Goal: Task Accomplishment & Management: Use online tool/utility

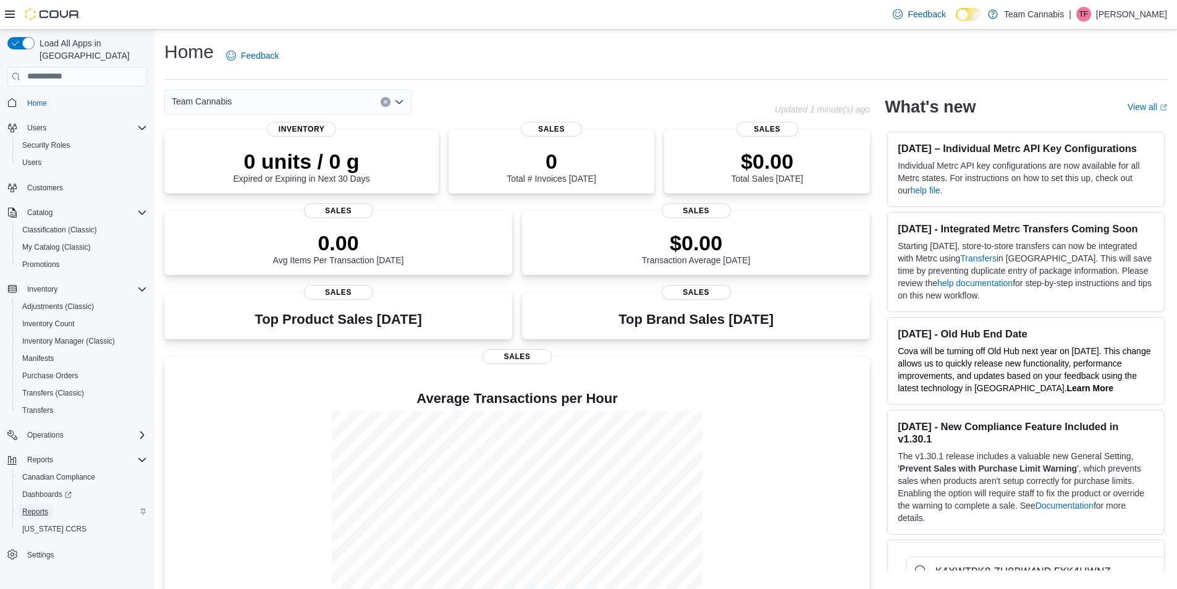
click at [50, 504] on link "Reports" at bounding box center [35, 511] width 36 height 15
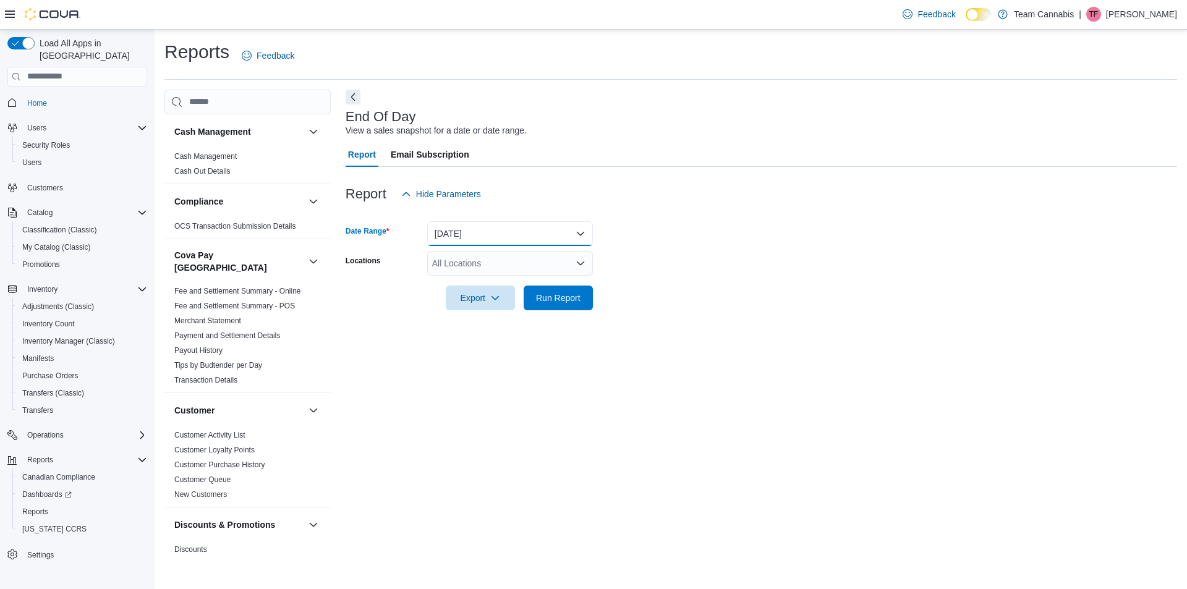
click at [441, 229] on button "[DATE]" at bounding box center [510, 233] width 166 height 25
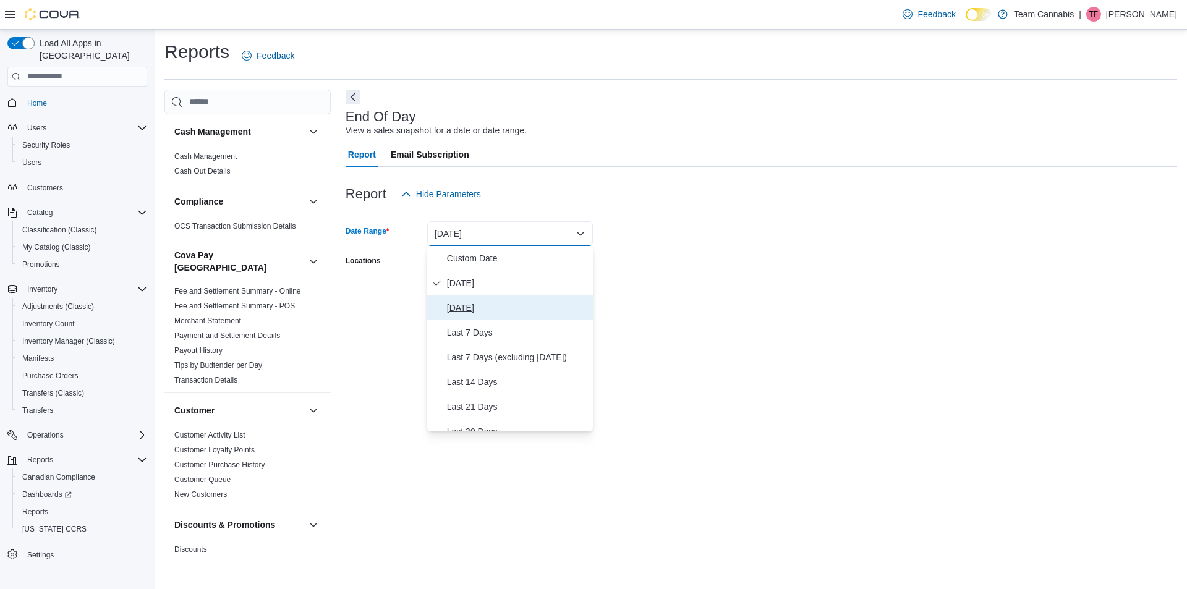
click at [457, 296] on button "[DATE]" at bounding box center [510, 307] width 166 height 25
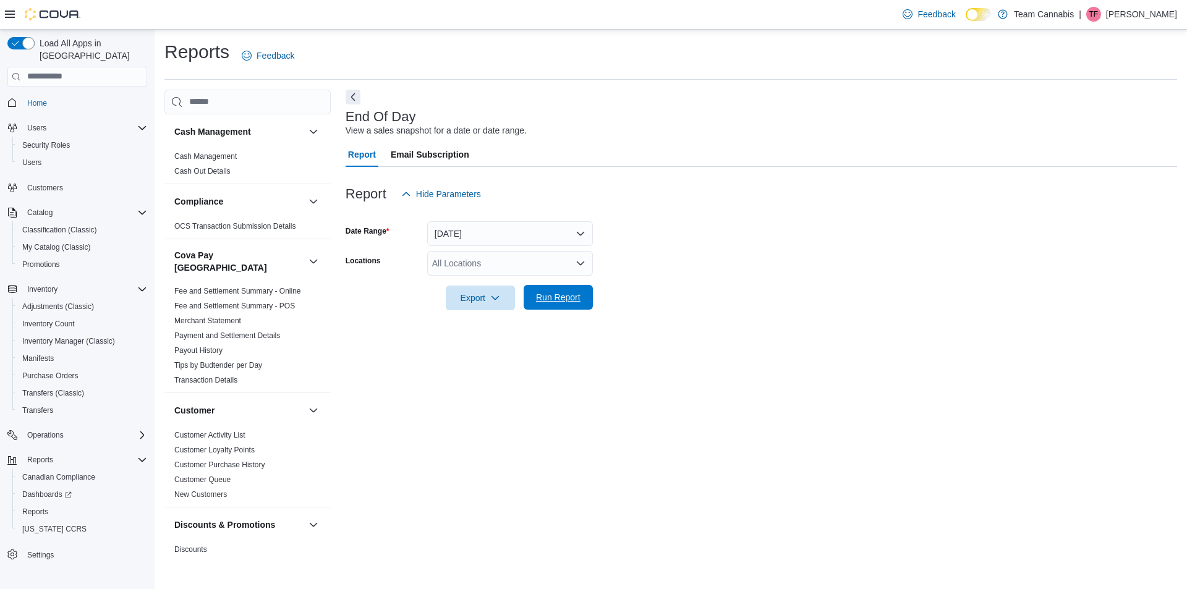
click at [552, 295] on span "Run Report" at bounding box center [558, 297] width 45 height 12
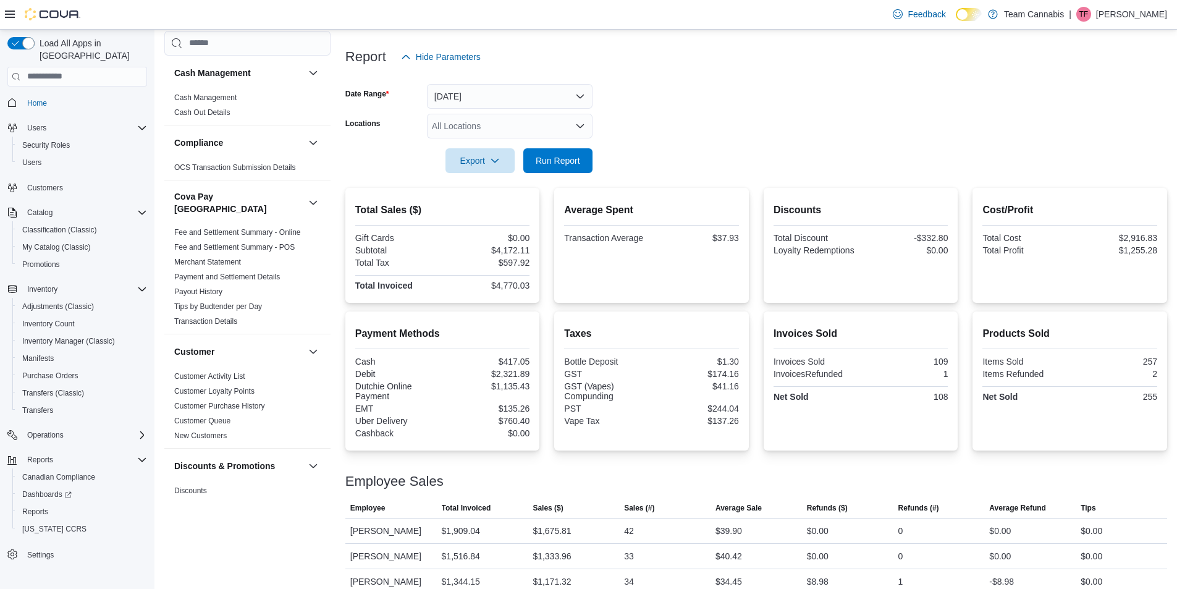
scroll to position [153, 0]
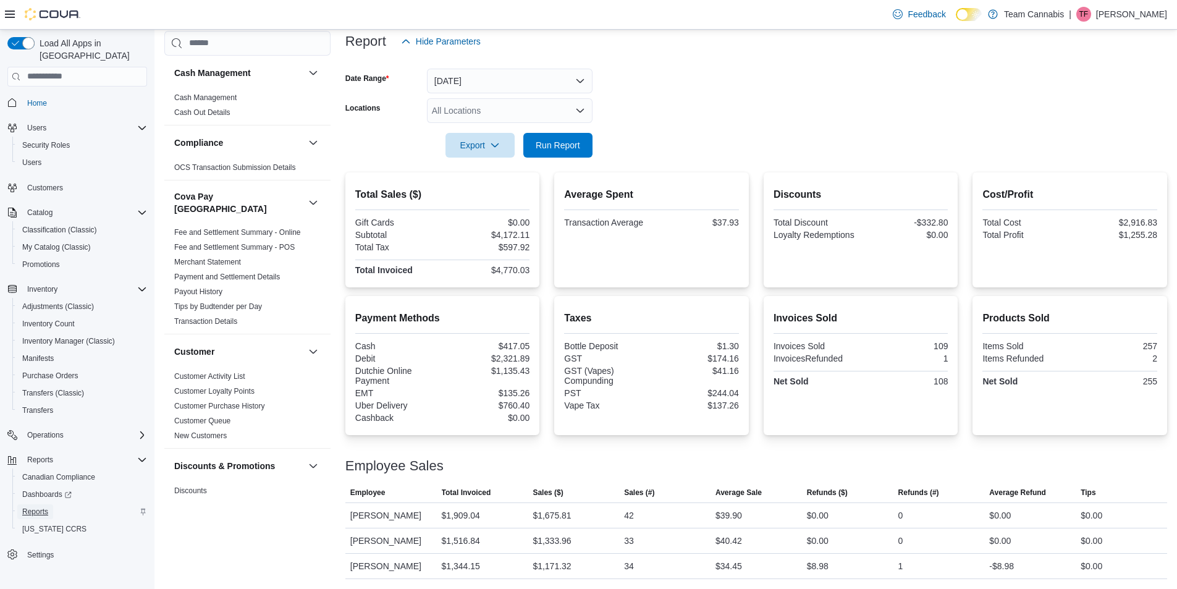
click at [45, 507] on span "Reports" at bounding box center [35, 512] width 26 height 10
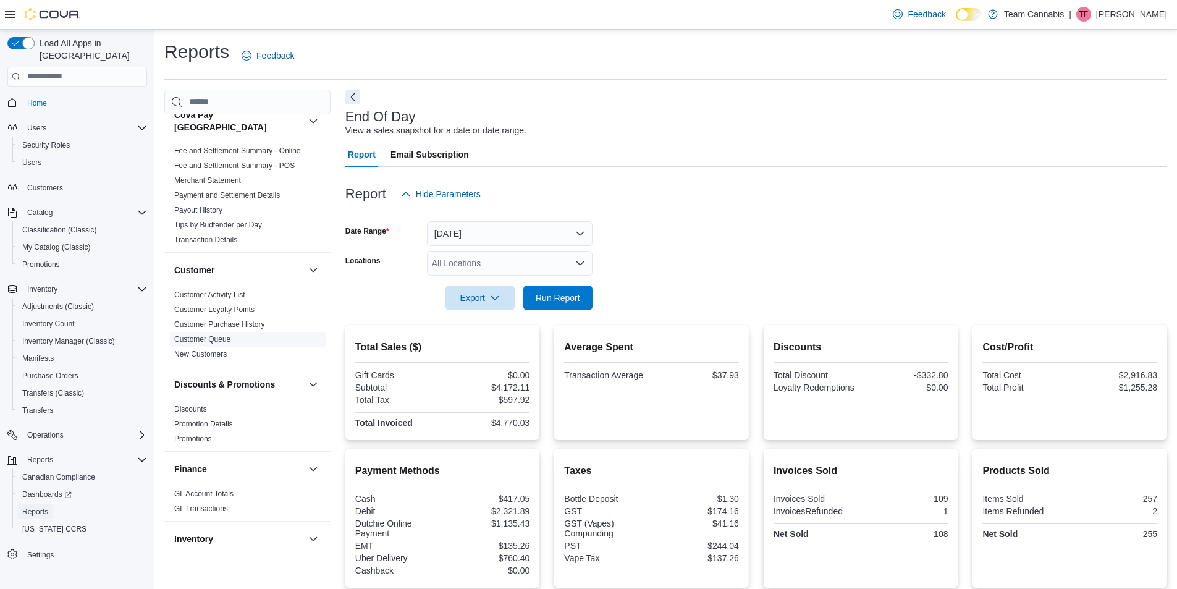
scroll to position [185, 0]
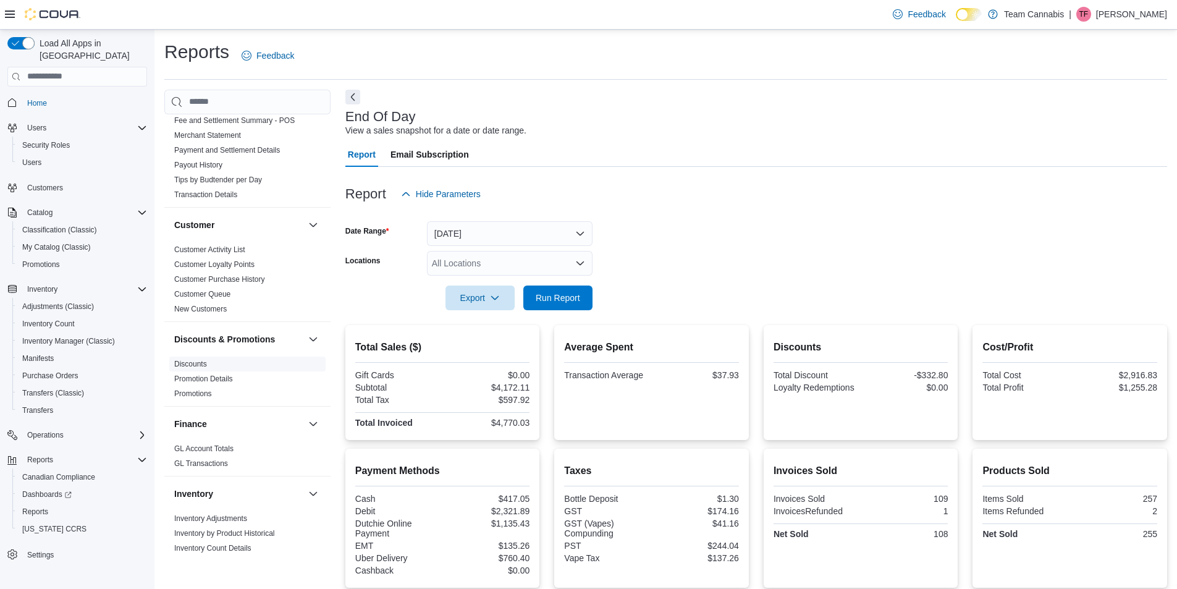
click at [199, 360] on link "Discounts" at bounding box center [190, 364] width 33 height 9
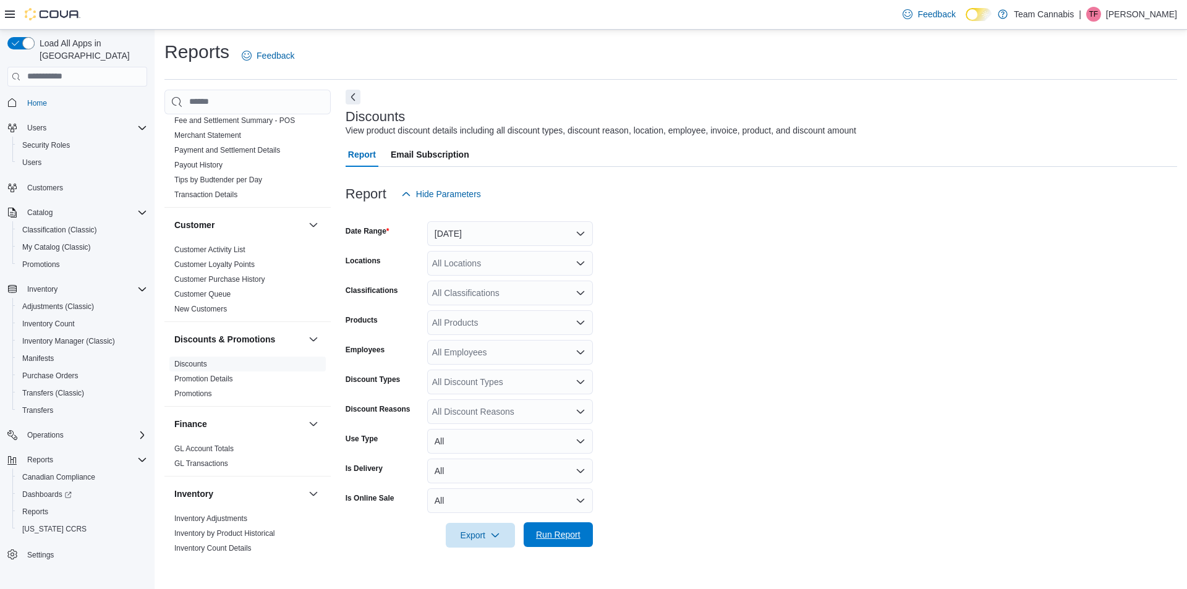
click at [553, 543] on span "Run Report" at bounding box center [558, 534] width 54 height 25
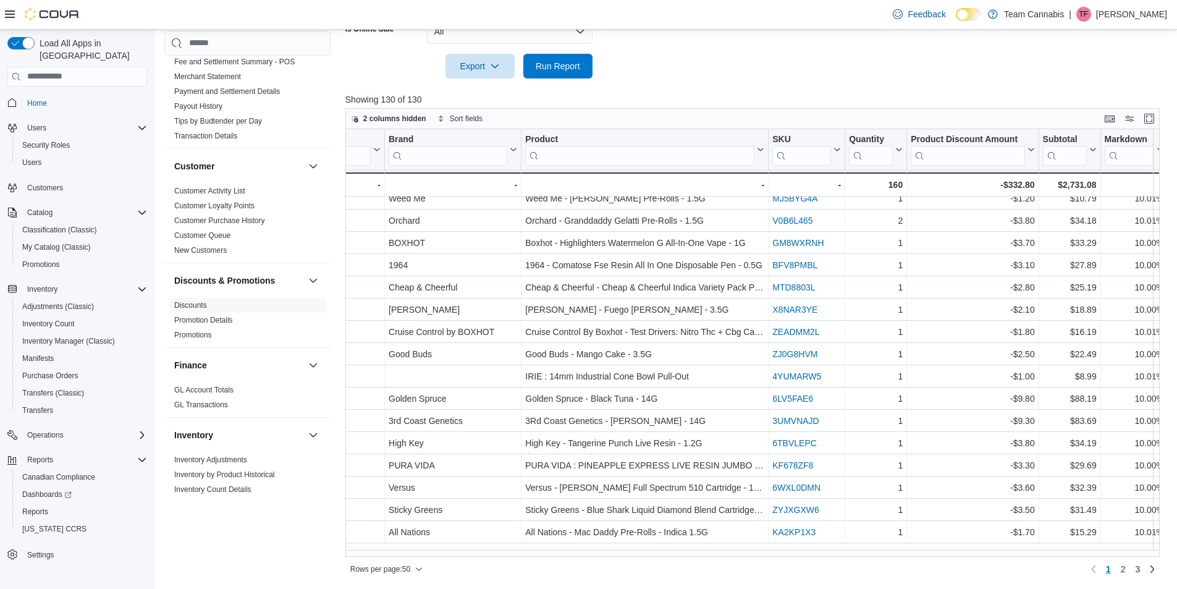
scroll to position [0, 1015]
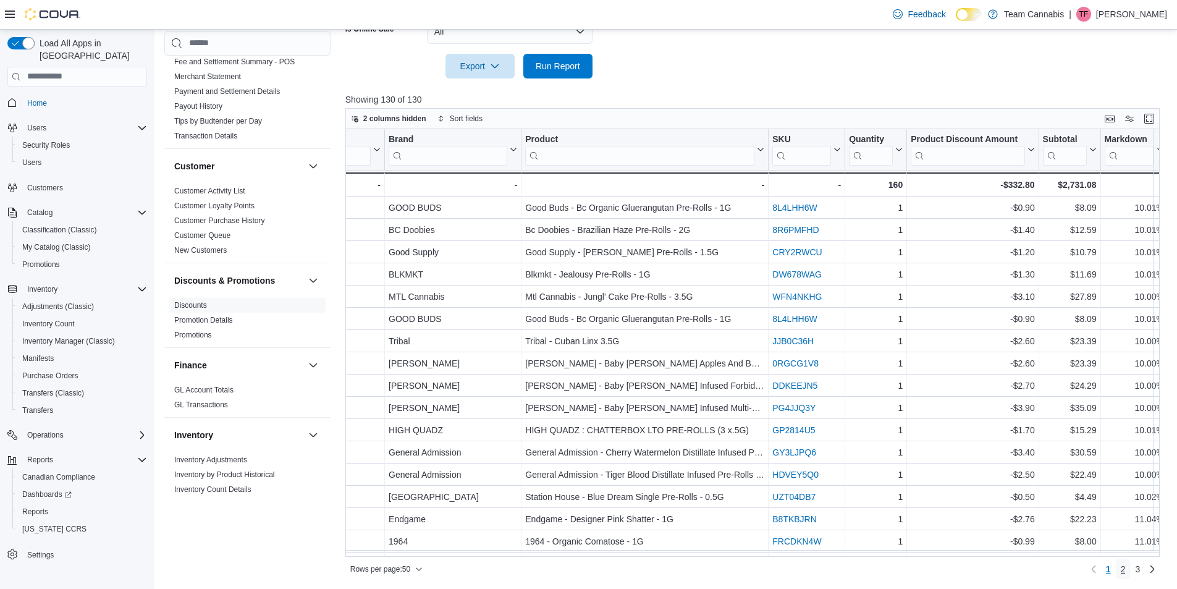
click at [1126, 571] on span "2" at bounding box center [1123, 569] width 5 height 12
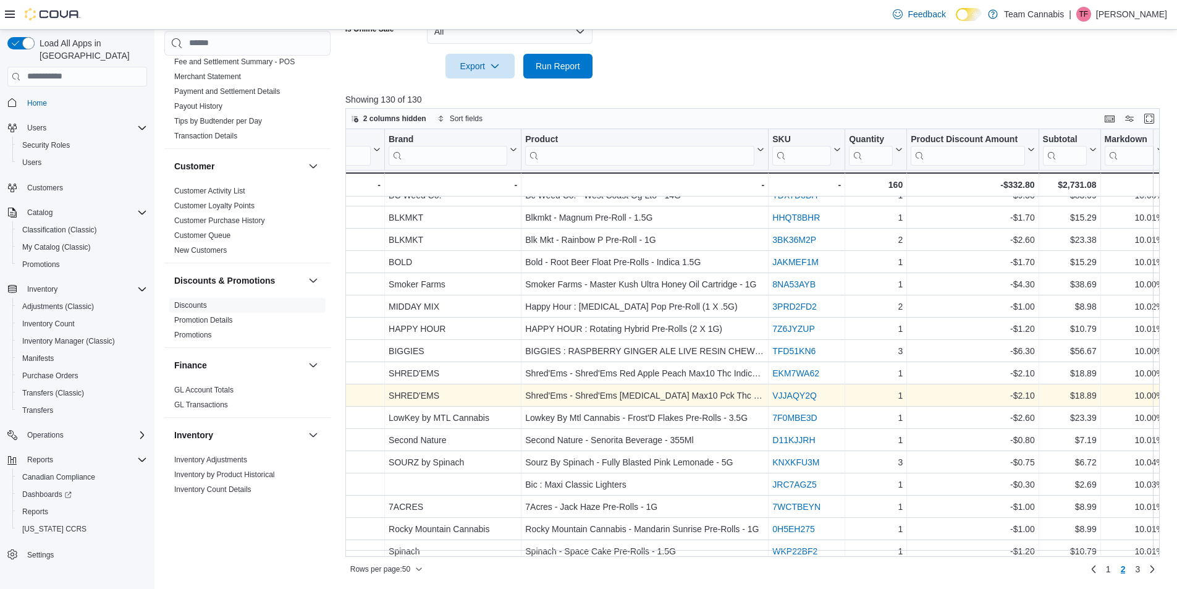
scroll to position [758, 1015]
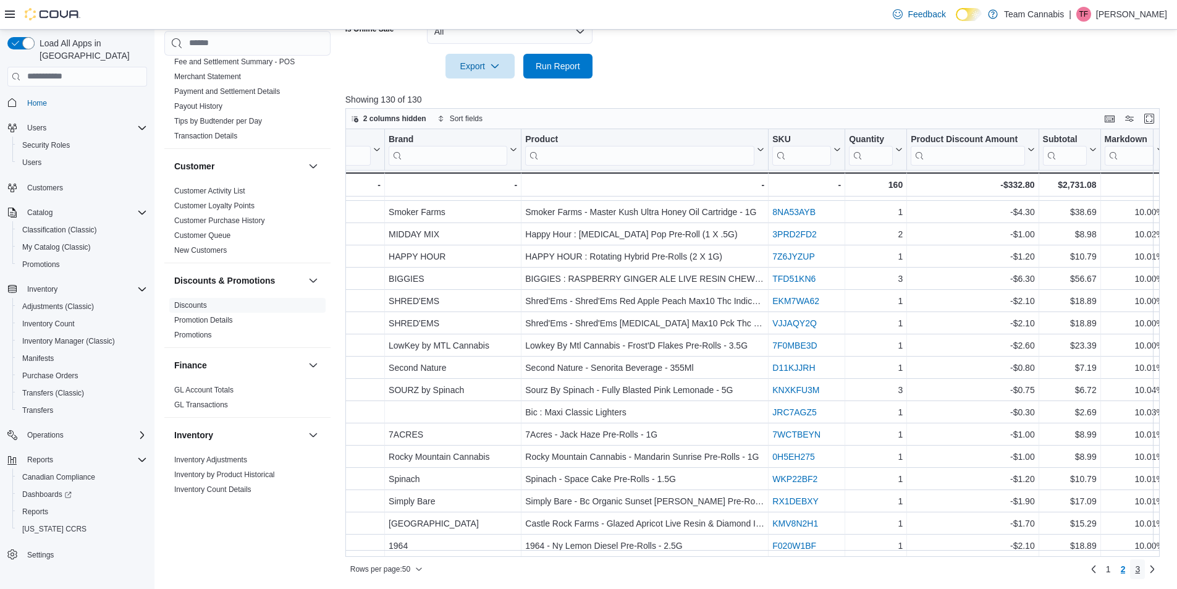
click at [1140, 571] on span "3" at bounding box center [1137, 569] width 5 height 12
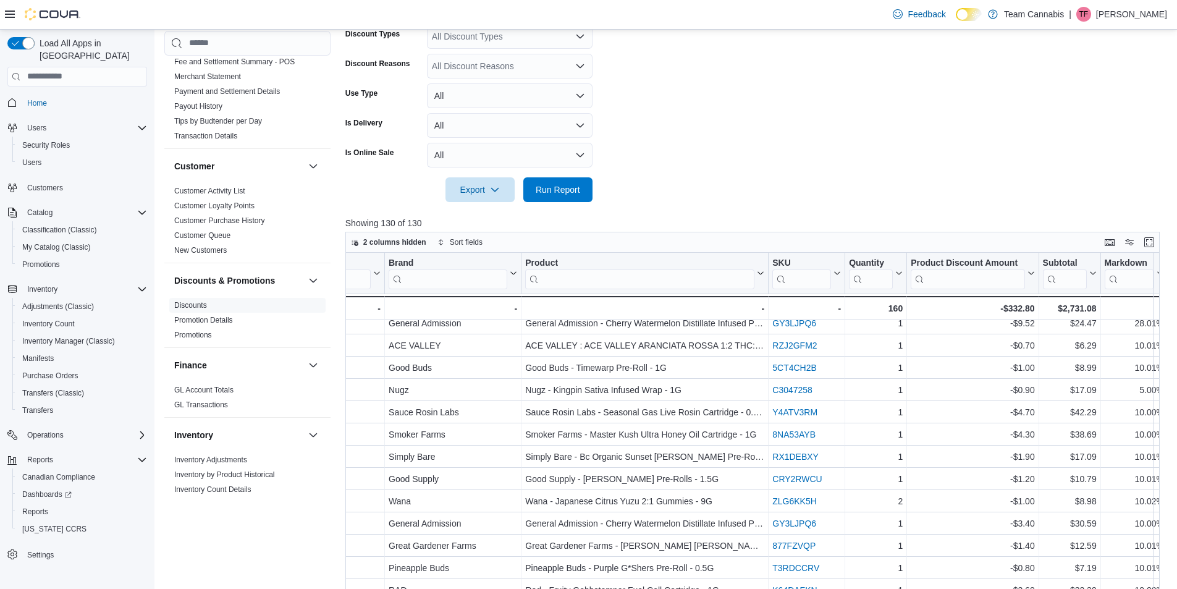
scroll to position [313, 1015]
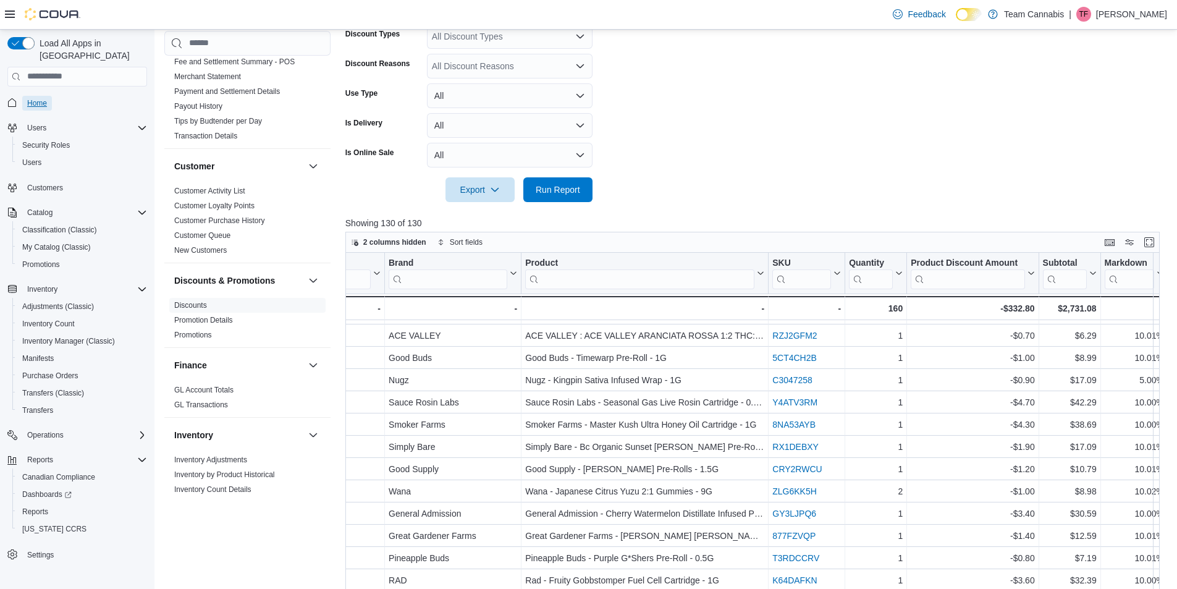
click at [41, 98] on span "Home" at bounding box center [37, 103] width 20 height 10
